Goal: Task Accomplishment & Management: Complete application form

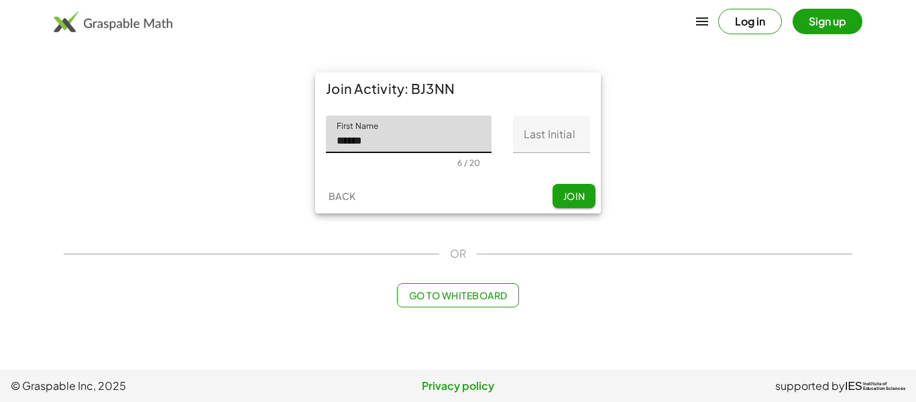
type input "******"
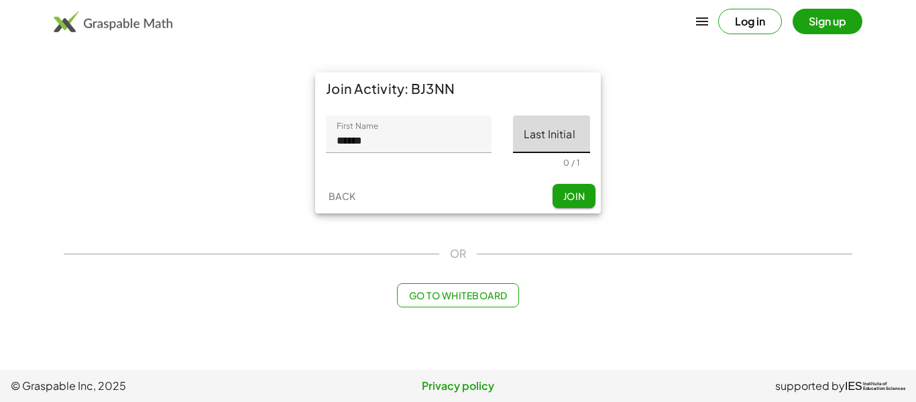
click at [561, 148] on input "Last Initial" at bounding box center [551, 134] width 77 height 38
type input "*"
click at [570, 194] on span "Join" at bounding box center [574, 196] width 22 height 12
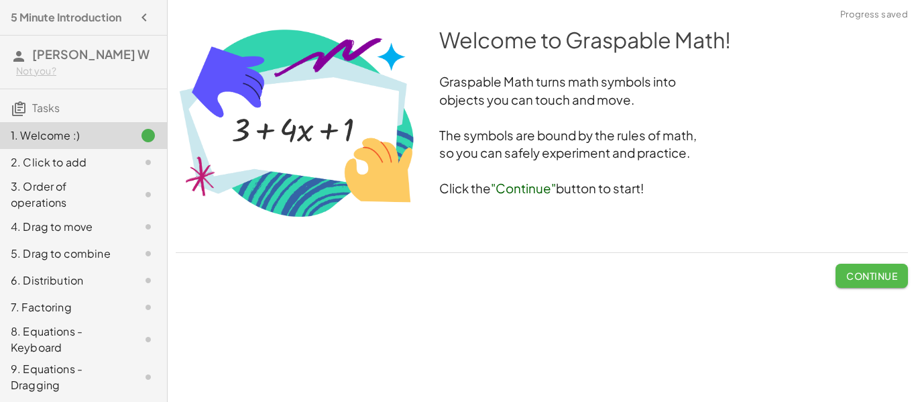
click at [842, 273] on button "Continue" at bounding box center [872, 276] width 72 height 24
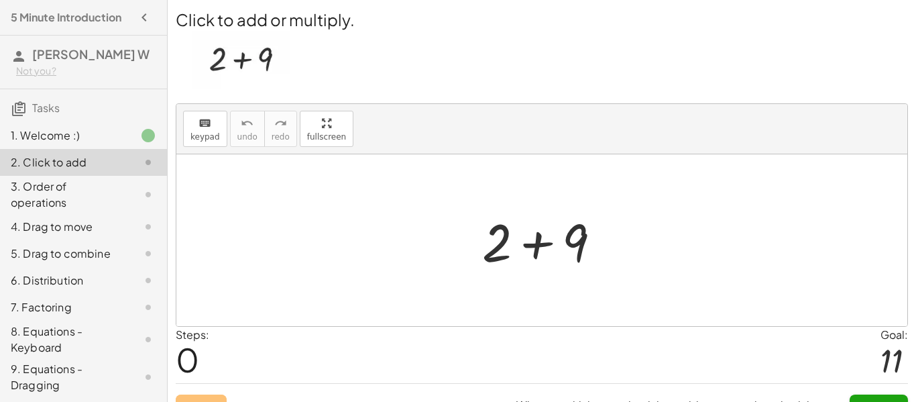
click at [538, 248] on div at bounding box center [547, 240] width 143 height 69
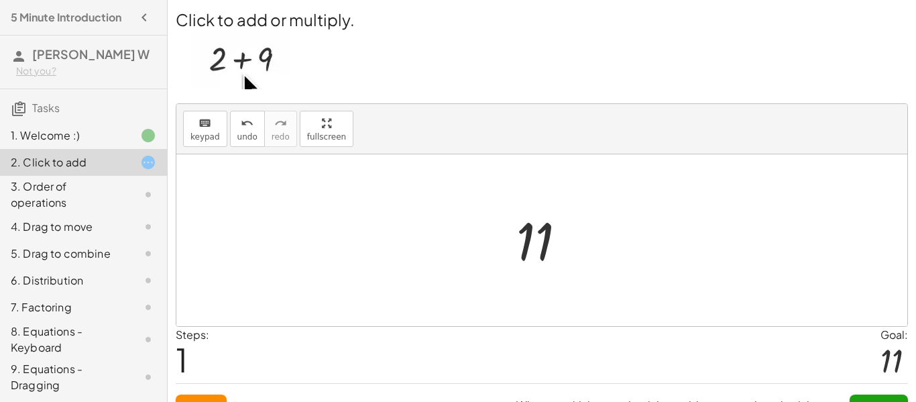
scroll to position [25, 0]
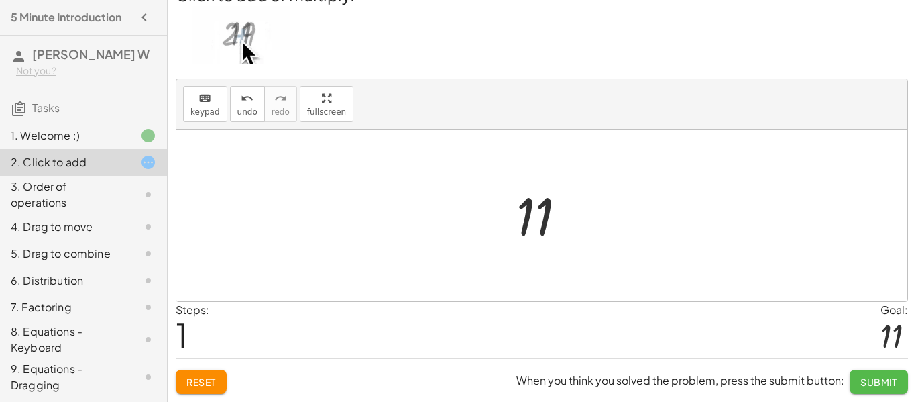
click at [889, 392] on button "Submit" at bounding box center [879, 382] width 58 height 24
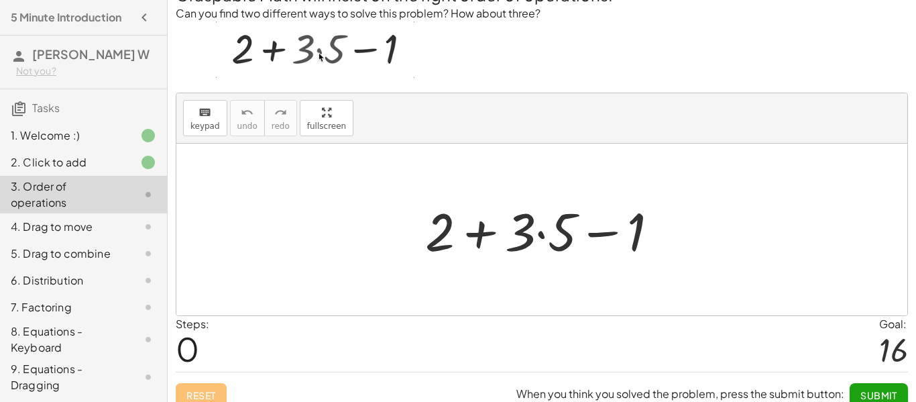
click at [539, 236] on div at bounding box center [548, 229] width 258 height 69
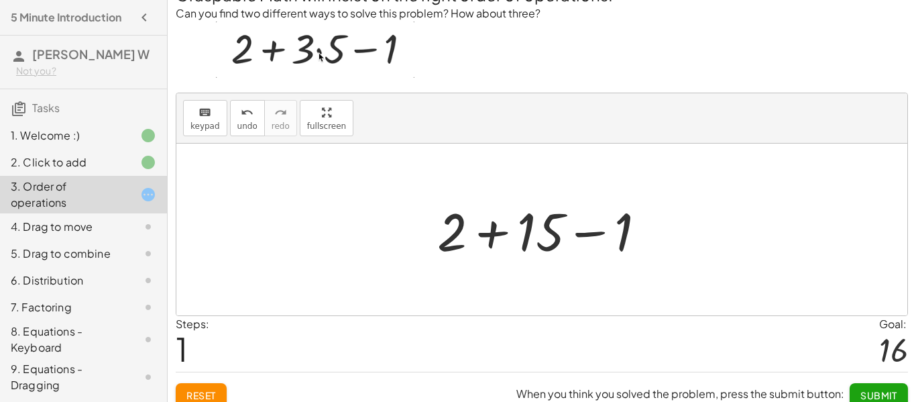
click at [488, 241] on div at bounding box center [547, 229] width 233 height 69
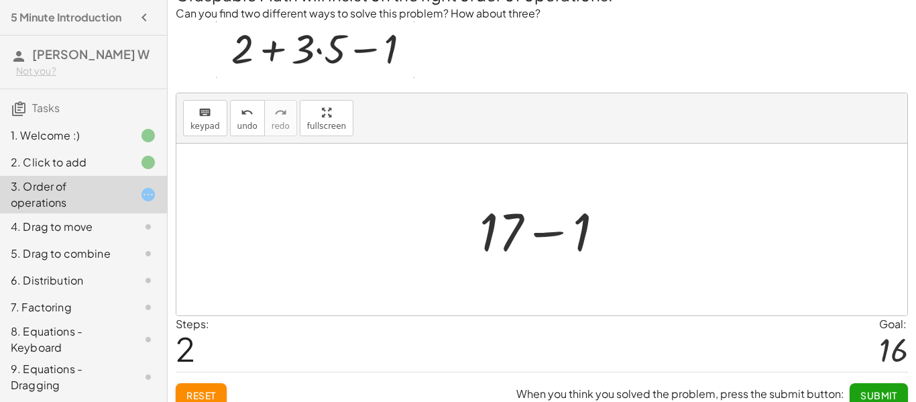
click at [553, 229] on div at bounding box center [547, 229] width 149 height 69
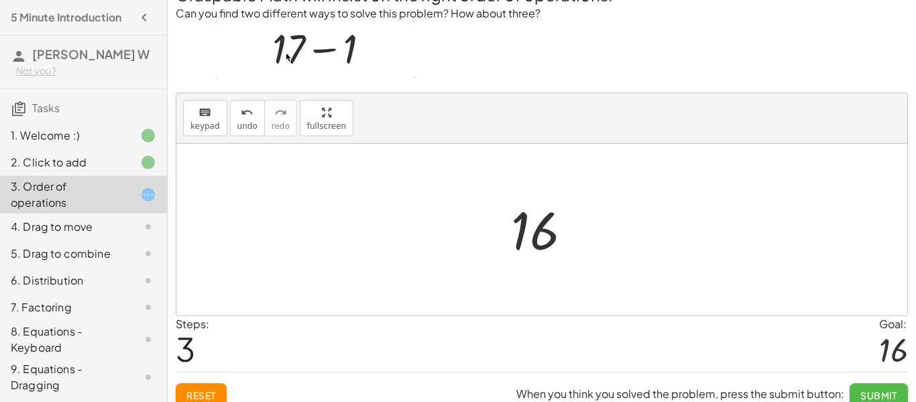
click at [890, 383] on button "Submit" at bounding box center [879, 395] width 58 height 24
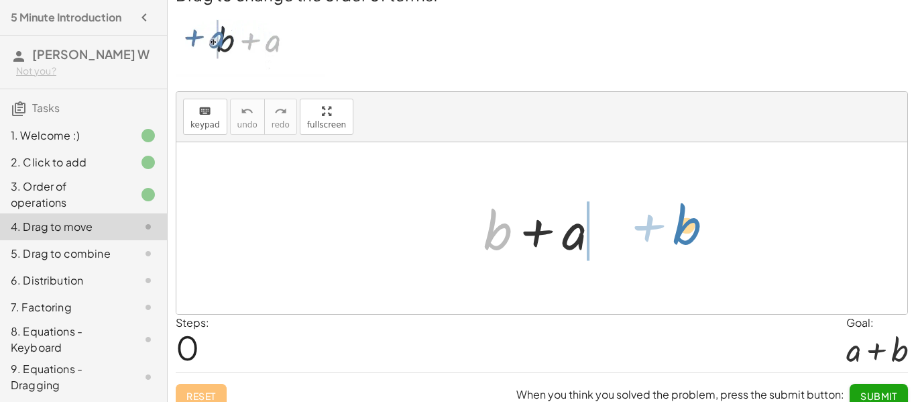
drag, startPoint x: 500, startPoint y: 237, endPoint x: 679, endPoint y: 229, distance: 180.0
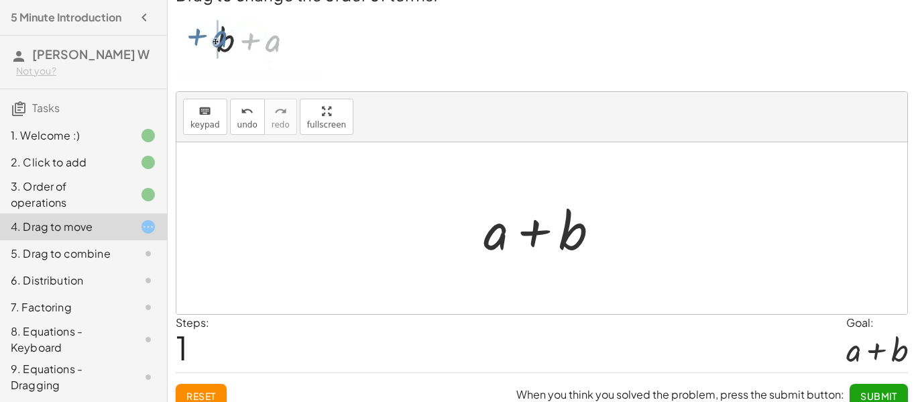
click at [855, 386] on button "Submit" at bounding box center [879, 396] width 58 height 24
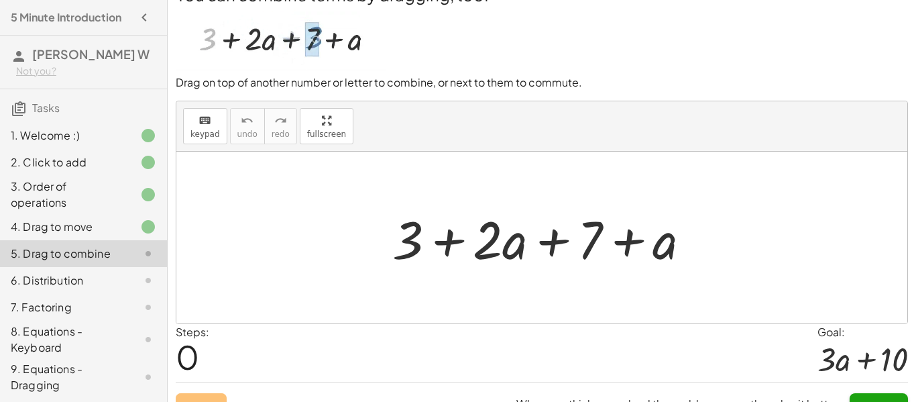
click at [553, 237] on div at bounding box center [547, 237] width 323 height 69
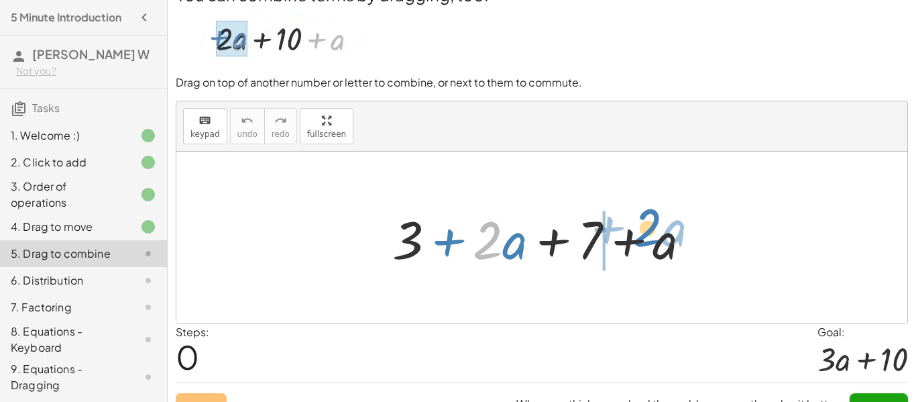
drag, startPoint x: 489, startPoint y: 257, endPoint x: 650, endPoint y: 249, distance: 161.2
click at [650, 249] on div at bounding box center [547, 237] width 323 height 69
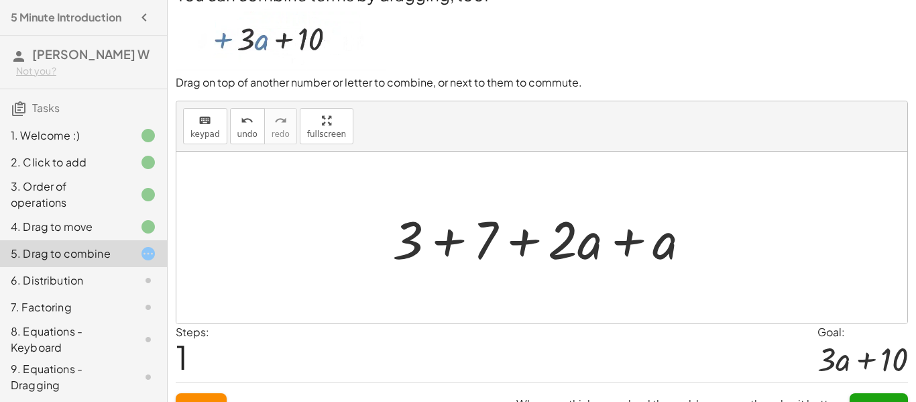
click at [438, 246] on div at bounding box center [547, 237] width 323 height 69
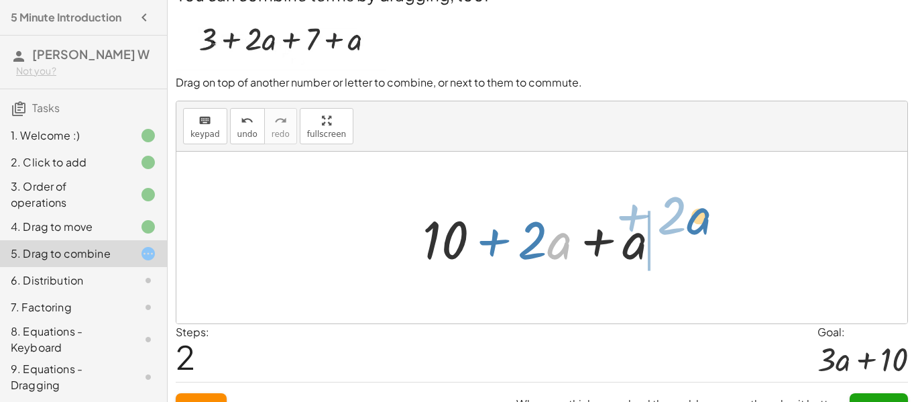
drag, startPoint x: 551, startPoint y: 246, endPoint x: 696, endPoint y: 230, distance: 146.4
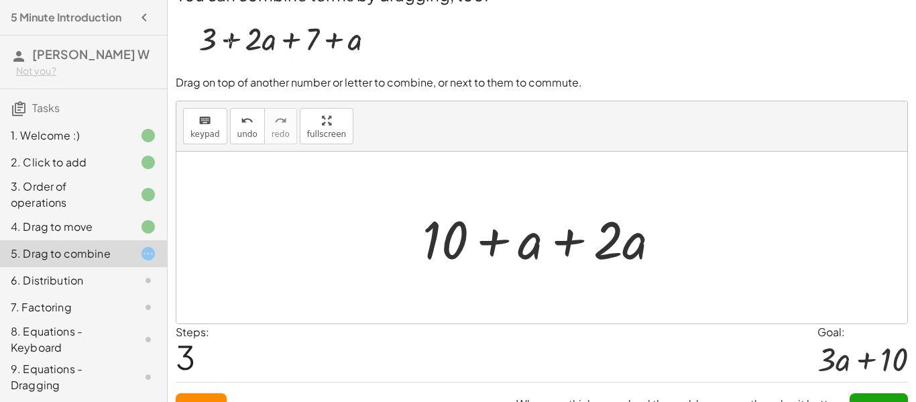
click at [563, 244] on div at bounding box center [547, 237] width 262 height 69
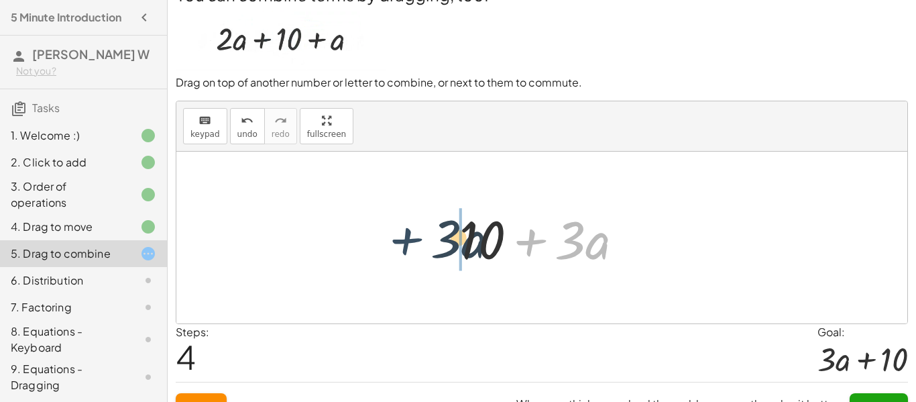
drag, startPoint x: 551, startPoint y: 250, endPoint x: 425, endPoint y: 248, distance: 126.1
click at [425, 248] on div "+ 3 + · 2 · a + 7 + a + 3 + 7 + · 2 · a + a + 10 + · 2 · a + a + 10 + a + · 2 ·…" at bounding box center [541, 238] width 731 height 172
